Goal: Task Accomplishment & Management: Use online tool/utility

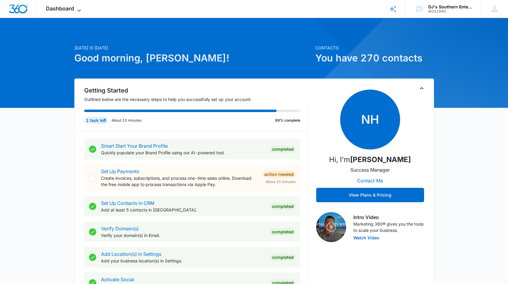
click at [80, 10] on icon at bounding box center [79, 10] width 7 height 7
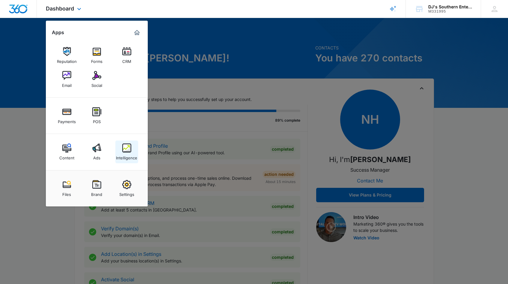
click at [129, 152] on img at bounding box center [126, 148] width 9 height 9
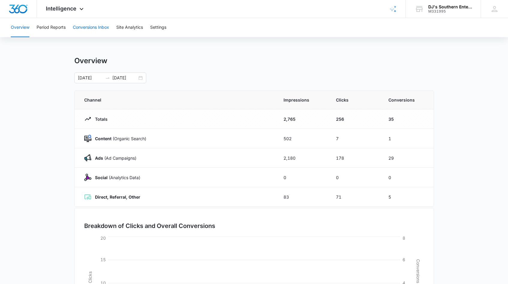
click at [97, 27] on button "Conversions Inbox" at bounding box center [91, 27] width 36 height 19
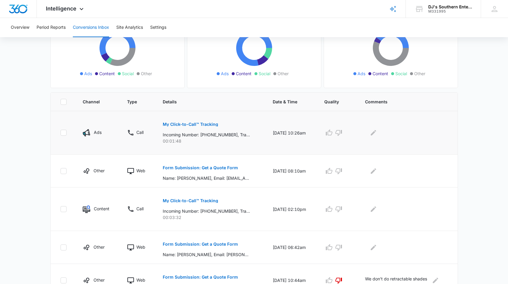
scroll to position [114, 0]
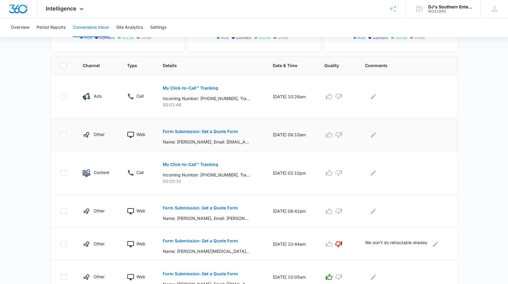
click at [198, 131] on p "Form Submission: Get a Quote Form" at bounding box center [200, 131] width 75 height 4
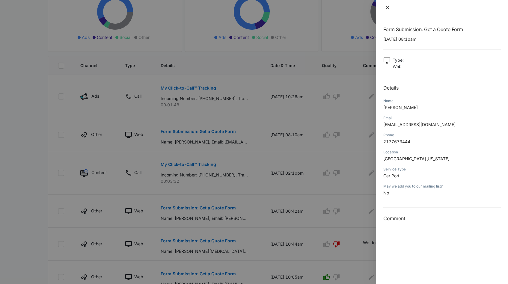
click at [387, 8] on icon "close" at bounding box center [388, 8] width 4 height 4
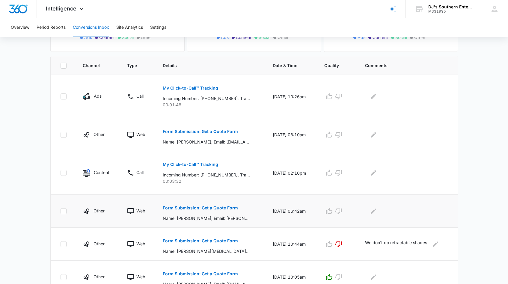
click at [196, 208] on p "Form Submission: Get a Quote Form" at bounding box center [200, 208] width 75 height 4
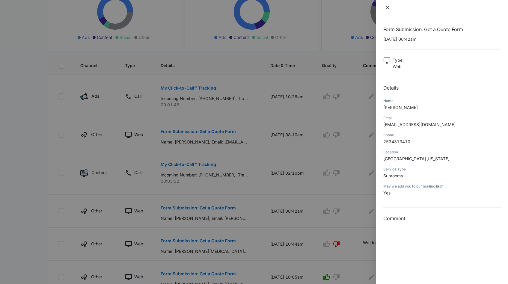
click at [389, 7] on icon "close" at bounding box center [388, 8] width 4 height 4
